Goal: Task Accomplishment & Management: Manage account settings

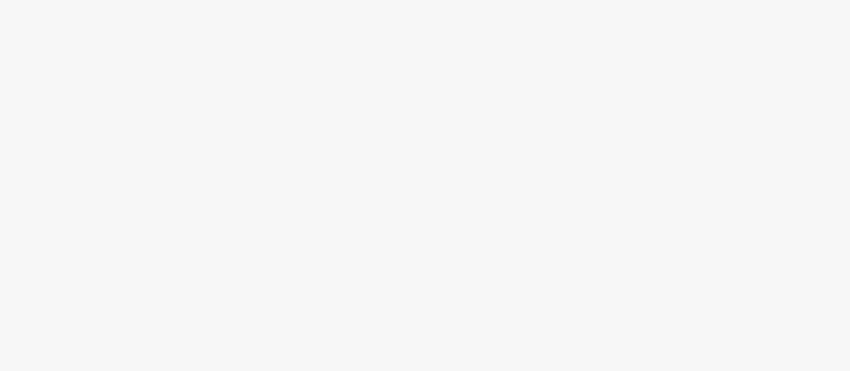
click at [240, 163] on div at bounding box center [425, 209] width 850 height 323
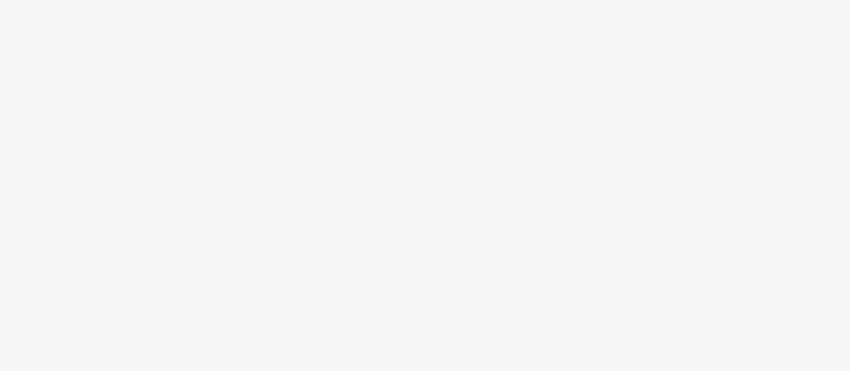
click at [240, 163] on div at bounding box center [425, 209] width 850 height 323
click at [99, 244] on div at bounding box center [425, 209] width 850 height 323
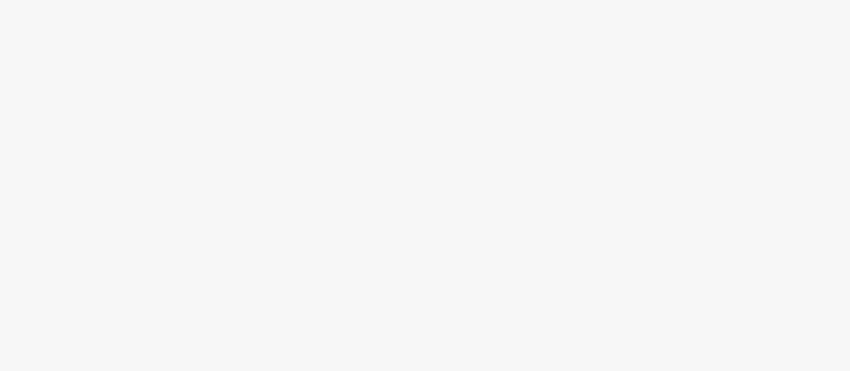
click at [100, 250] on div at bounding box center [425, 209] width 850 height 323
drag, startPoint x: 100, startPoint y: 250, endPoint x: 129, endPoint y: 201, distance: 57.4
click at [110, 231] on div at bounding box center [425, 209] width 850 height 323
click at [129, 205] on div at bounding box center [425, 209] width 850 height 323
